Goal: Find specific page/section: Find specific page/section

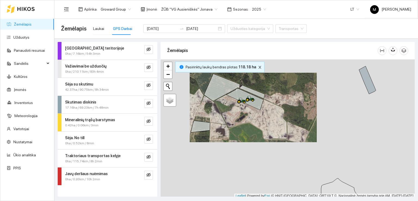
scroll to position [1, 0]
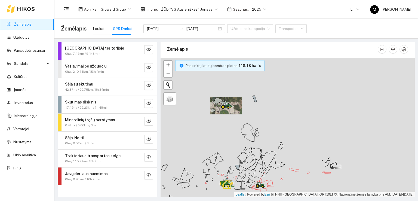
drag, startPoint x: 266, startPoint y: 147, endPoint x: 236, endPoint y: 89, distance: 65.8
click at [238, 89] on div at bounding box center [287, 127] width 254 height 139
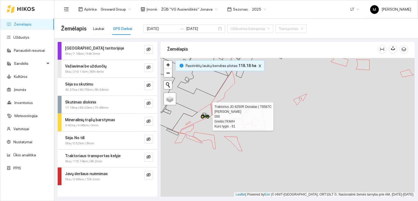
click at [201, 115] on icon at bounding box center [203, 117] width 4 height 4
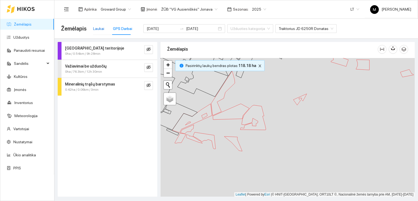
click at [98, 30] on div "Laukai" at bounding box center [98, 29] width 11 height 6
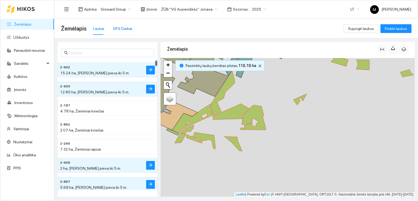
click at [124, 27] on div "GPS Darbai" at bounding box center [122, 29] width 19 height 6
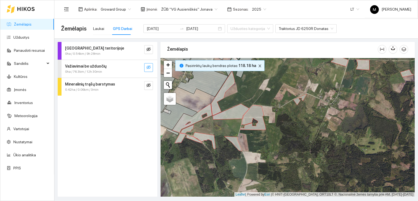
click at [149, 66] on icon "eye-invisible" at bounding box center [148, 67] width 4 height 4
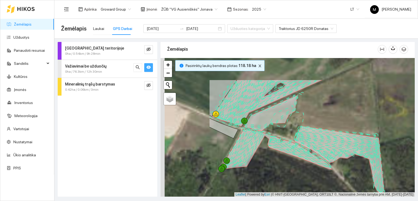
drag, startPoint x: 198, startPoint y: 136, endPoint x: 273, endPoint y: 172, distance: 83.3
click at [273, 172] on div at bounding box center [287, 127] width 254 height 139
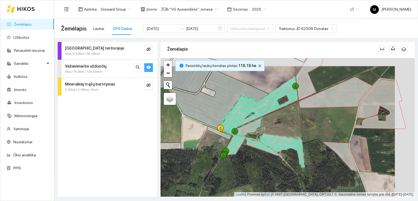
drag, startPoint x: 401, startPoint y: 143, endPoint x: 379, endPoint y: 152, distance: 24.3
click at [379, 152] on div at bounding box center [287, 127] width 254 height 139
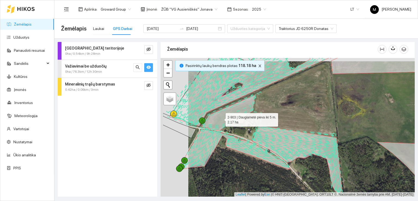
drag, startPoint x: 192, startPoint y: 114, endPoint x: 220, endPoint y: 118, distance: 27.9
click at [220, 118] on icon at bounding box center [229, 113] width 54 height 36
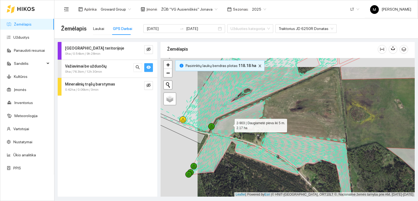
drag, startPoint x: 220, startPoint y: 118, endPoint x: 229, endPoint y: 123, distance: 10.9
click at [229, 123] on icon at bounding box center [238, 118] width 54 height 36
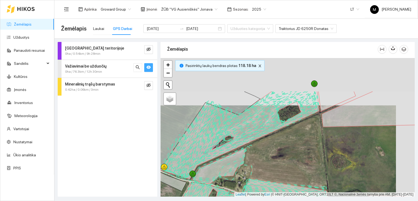
drag, startPoint x: 287, startPoint y: 142, endPoint x: 267, endPoint y: 188, distance: 50.8
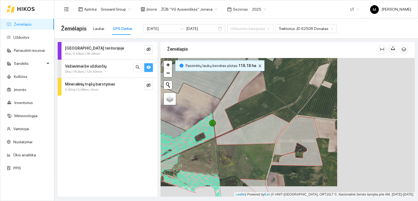
drag, startPoint x: 294, startPoint y: 163, endPoint x: 216, endPoint y: 152, distance: 78.2
click at [216, 152] on div at bounding box center [287, 127] width 254 height 139
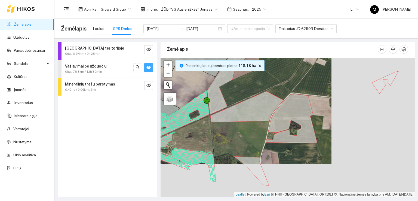
drag, startPoint x: 225, startPoint y: 164, endPoint x: 218, endPoint y: 139, distance: 26.2
click at [218, 139] on div at bounding box center [287, 127] width 254 height 139
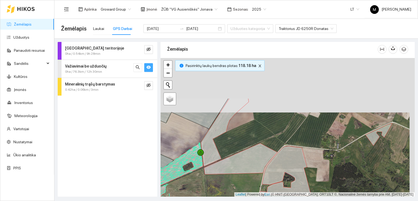
drag, startPoint x: 270, startPoint y: 121, endPoint x: 262, endPoint y: 166, distance: 45.3
click at [262, 166] on icon at bounding box center [240, 158] width 73 height 31
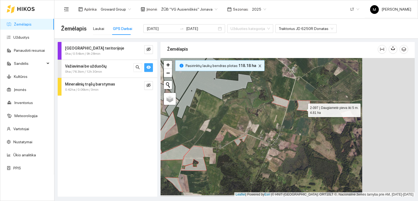
drag, startPoint x: 357, startPoint y: 110, endPoint x: 302, endPoint y: 108, distance: 54.7
click at [302, 108] on icon at bounding box center [302, 105] width 13 height 10
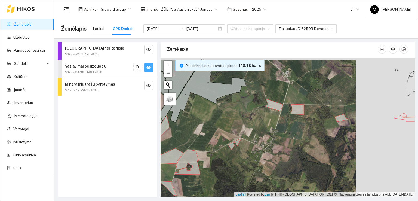
drag, startPoint x: 343, startPoint y: 121, endPoint x: 284, endPoint y: 130, distance: 59.4
click at [284, 130] on div at bounding box center [287, 127] width 254 height 139
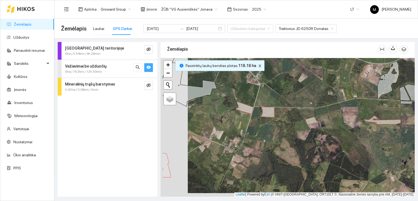
drag, startPoint x: 259, startPoint y: 145, endPoint x: 332, endPoint y: 135, distance: 73.1
click at [332, 135] on div at bounding box center [287, 127] width 254 height 139
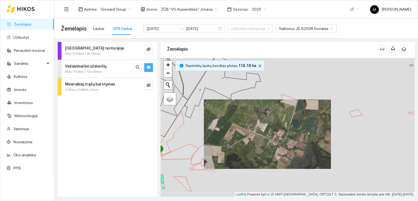
click at [297, 134] on div at bounding box center [287, 127] width 254 height 139
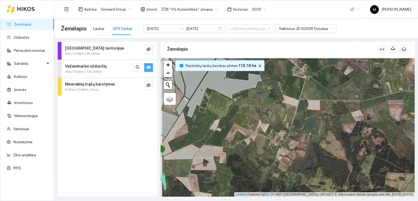
drag, startPoint x: 288, startPoint y: 145, endPoint x: 295, endPoint y: 140, distance: 8.4
click at [295, 140] on div at bounding box center [287, 127] width 254 height 139
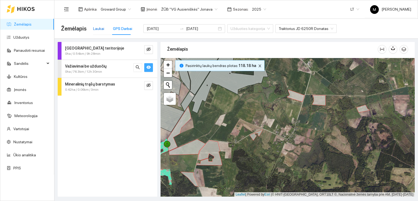
click at [96, 27] on div "Laukai" at bounding box center [98, 29] width 11 height 6
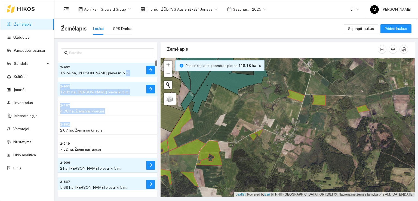
drag, startPoint x: 106, startPoint y: 124, endPoint x: 131, endPoint y: 63, distance: 66.1
click at [131, 63] on div "2-902 15.24 ha, Daugiametė pieva iki 5 m. 2-905 12.85 ha, Daugiametė pieva iki …" at bounding box center [108, 136] width 100 height 152
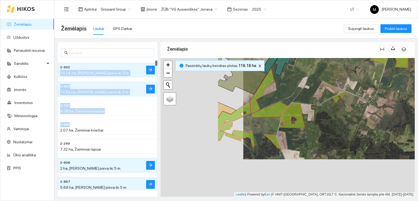
drag, startPoint x: 220, startPoint y: 131, endPoint x: 305, endPoint y: 92, distance: 93.5
click at [305, 92] on div at bounding box center [287, 127] width 254 height 139
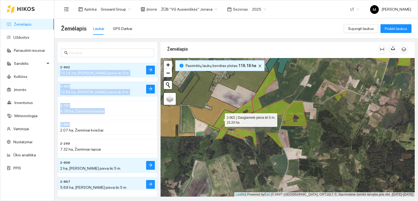
click at [220, 118] on icon at bounding box center [233, 114] width 40 height 29
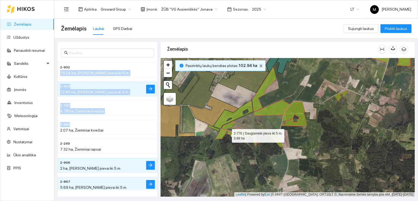
click at [222, 133] on icon at bounding box center [230, 134] width 28 height 10
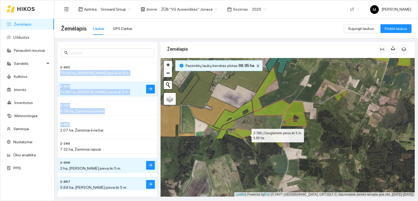
click at [244, 133] on icon at bounding box center [245, 136] width 23 height 17
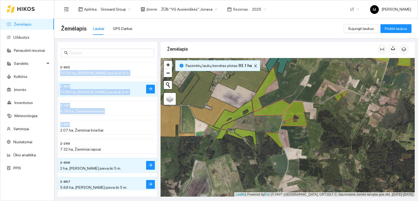
click at [253, 63] on button "button" at bounding box center [255, 66] width 7 height 7
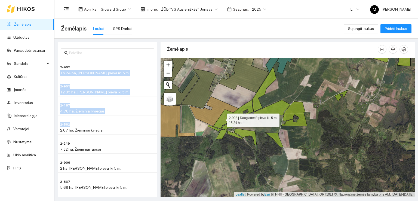
click at [222, 119] on icon at bounding box center [233, 114] width 40 height 29
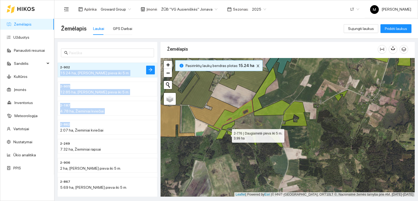
click at [222, 134] on icon at bounding box center [230, 134] width 28 height 10
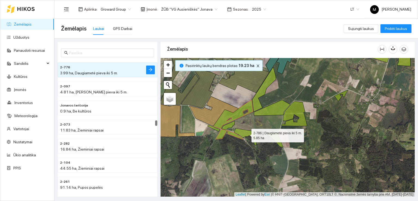
click at [246, 131] on icon at bounding box center [245, 136] width 23 height 17
